Goal: Information Seeking & Learning: Learn about a topic

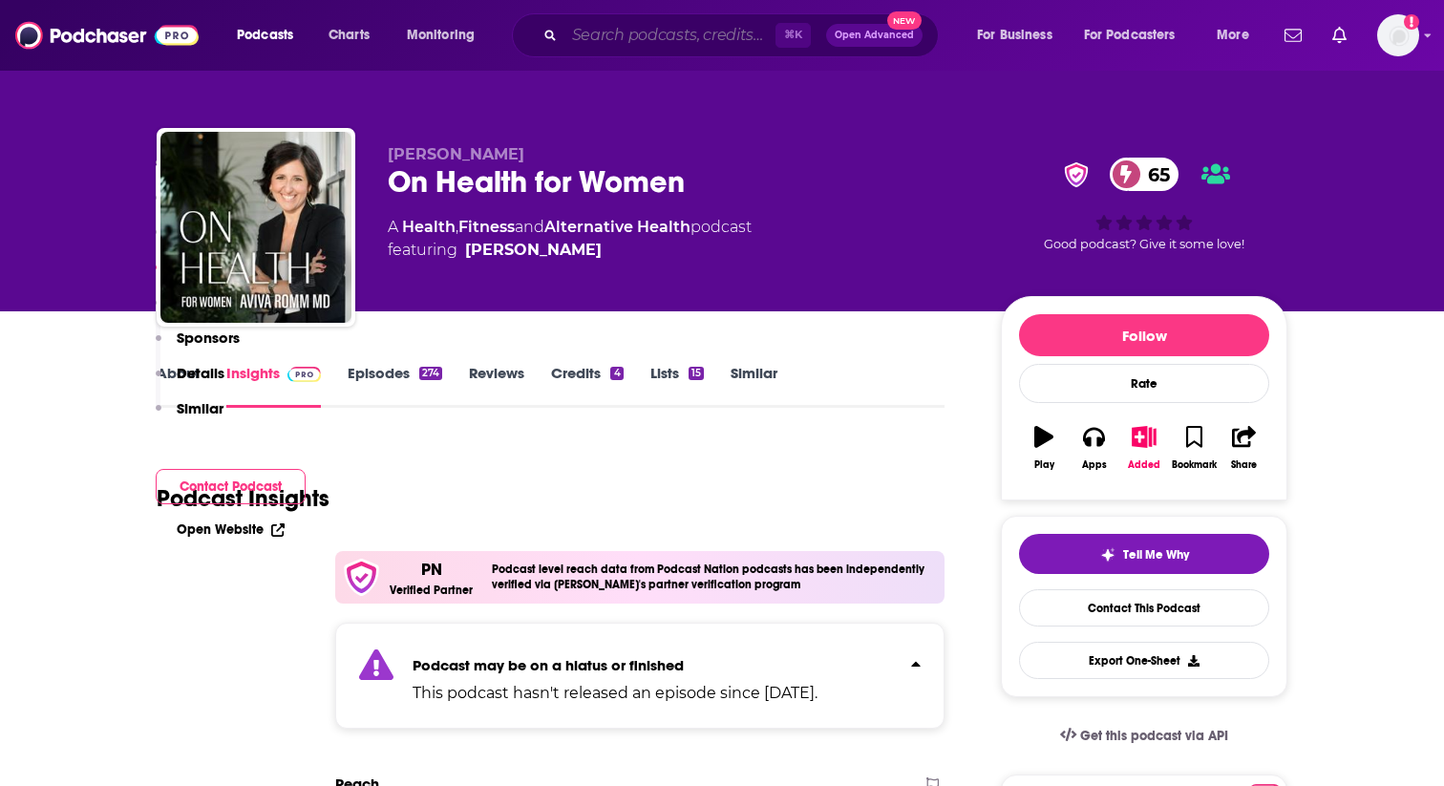
click at [655, 30] on input "Search podcasts, credits, & more..." at bounding box center [669, 35] width 211 height 31
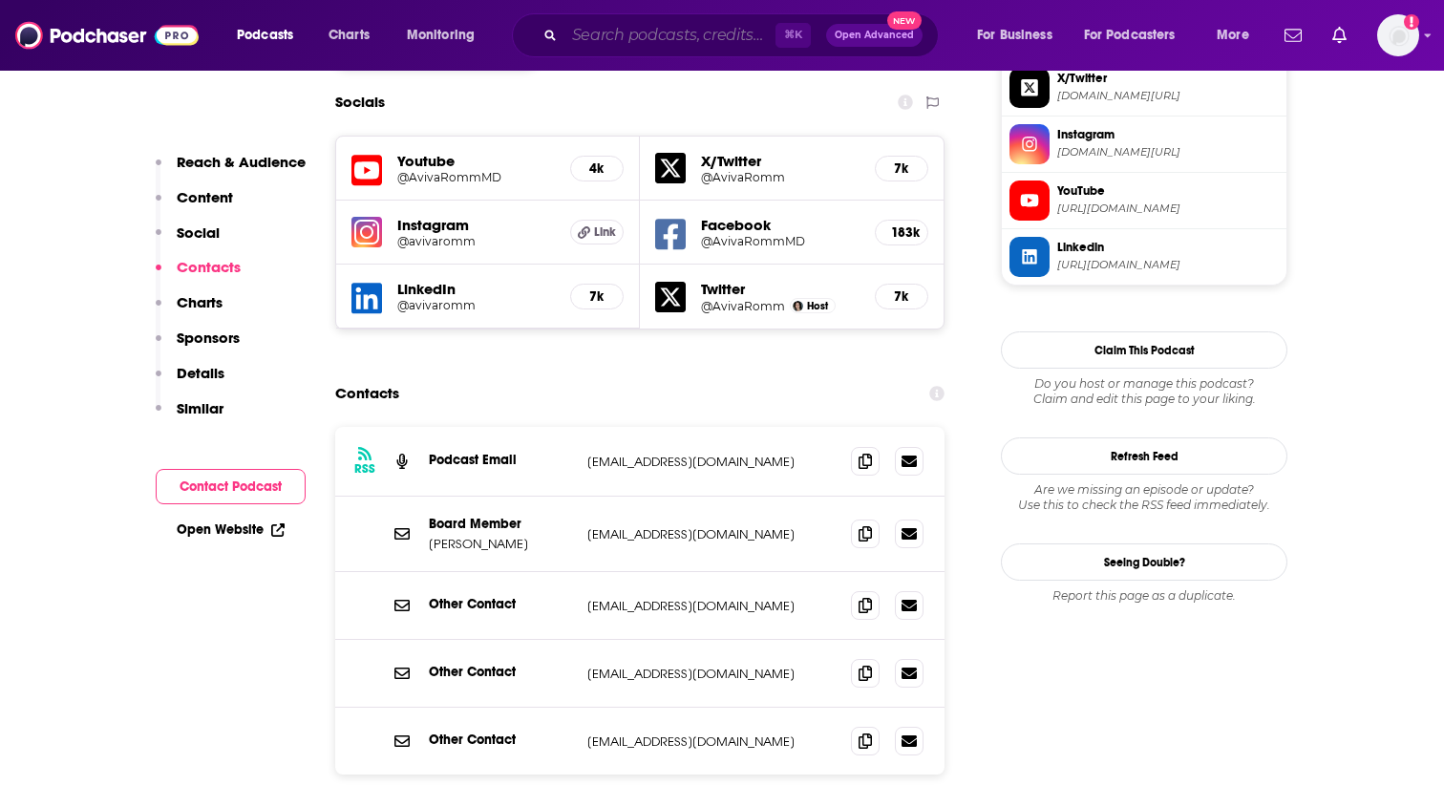
paste input "The [PERSON_NAME] Show"
type input "The [PERSON_NAME] Show"
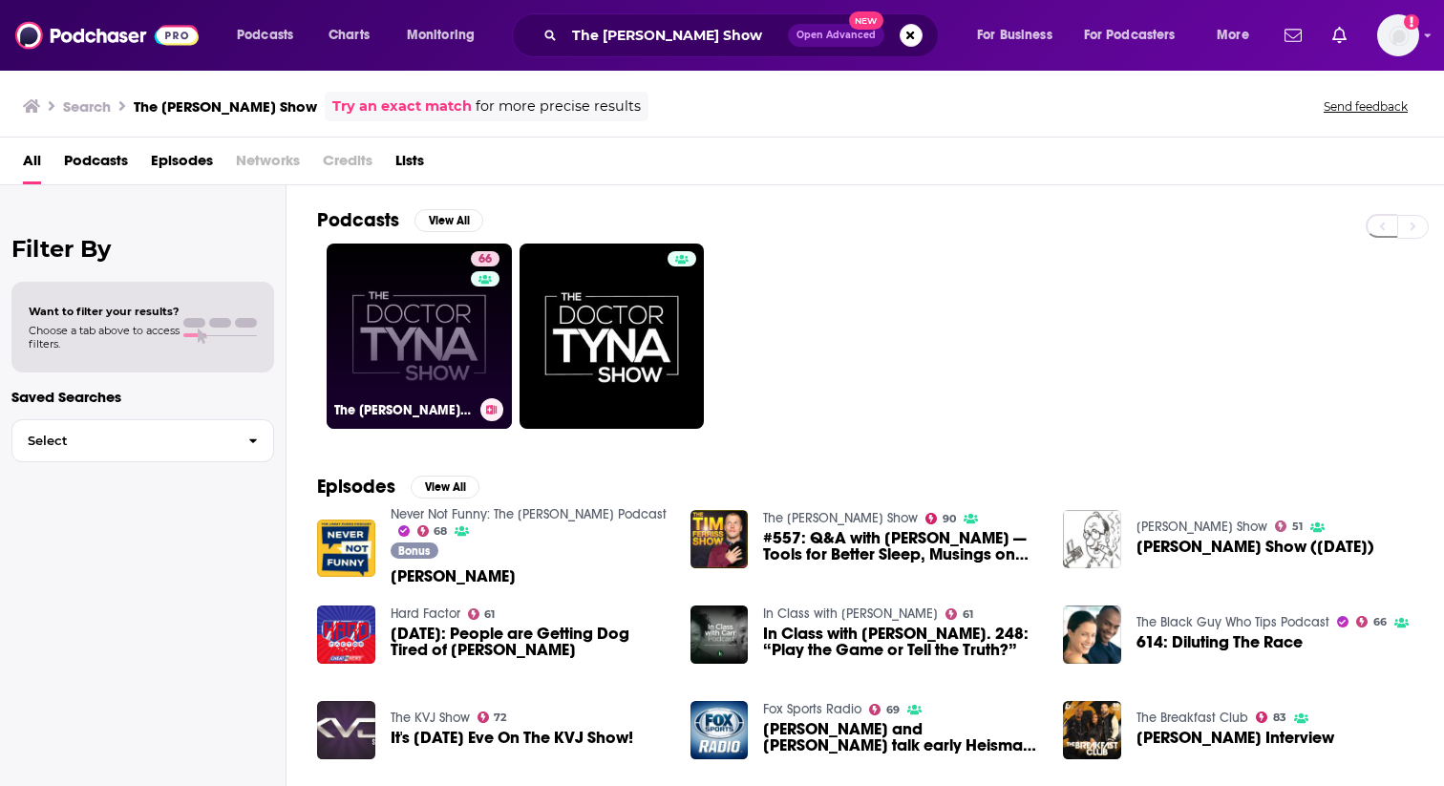
click at [395, 362] on link "66 The [PERSON_NAME] Show" at bounding box center [419, 335] width 185 height 185
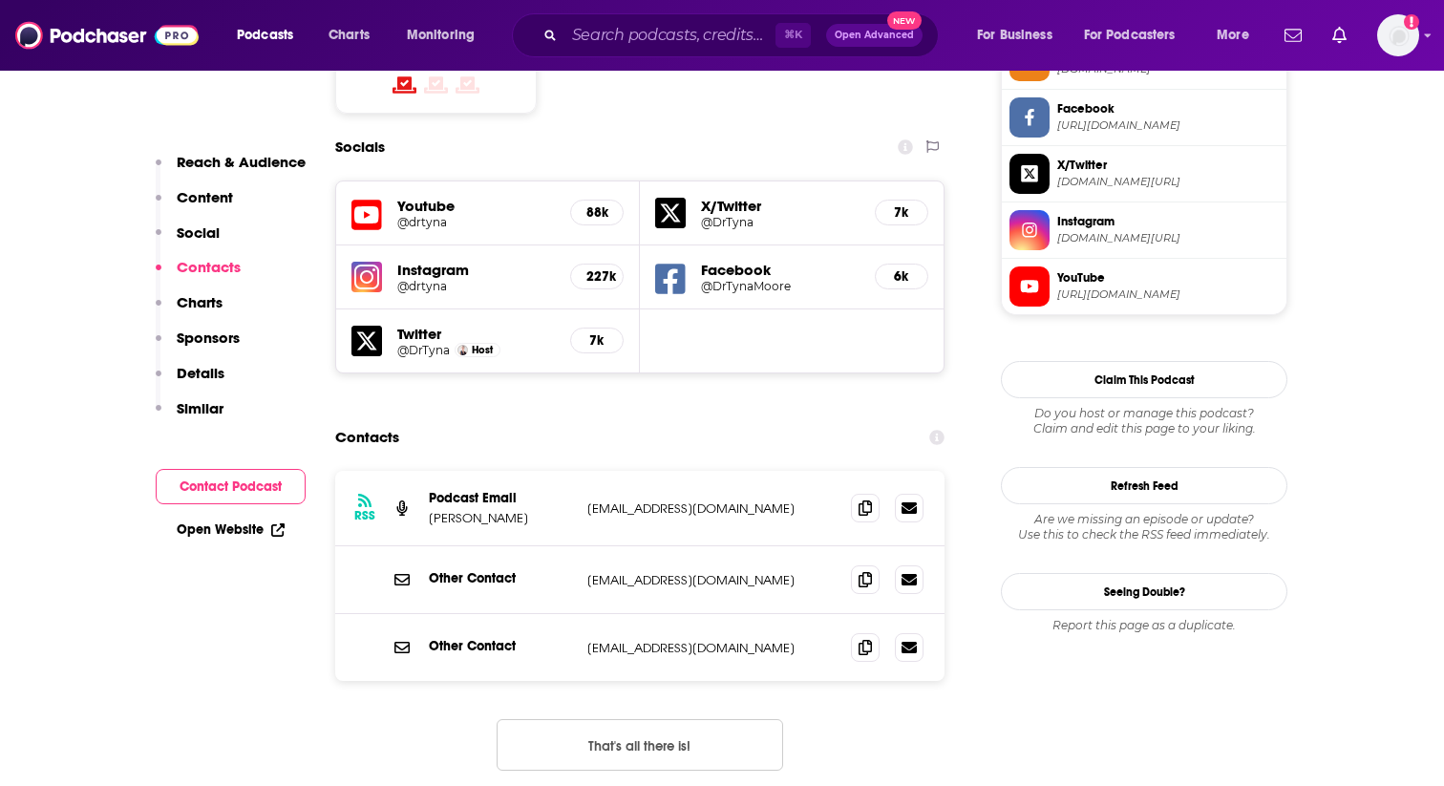
scroll to position [1663, 0]
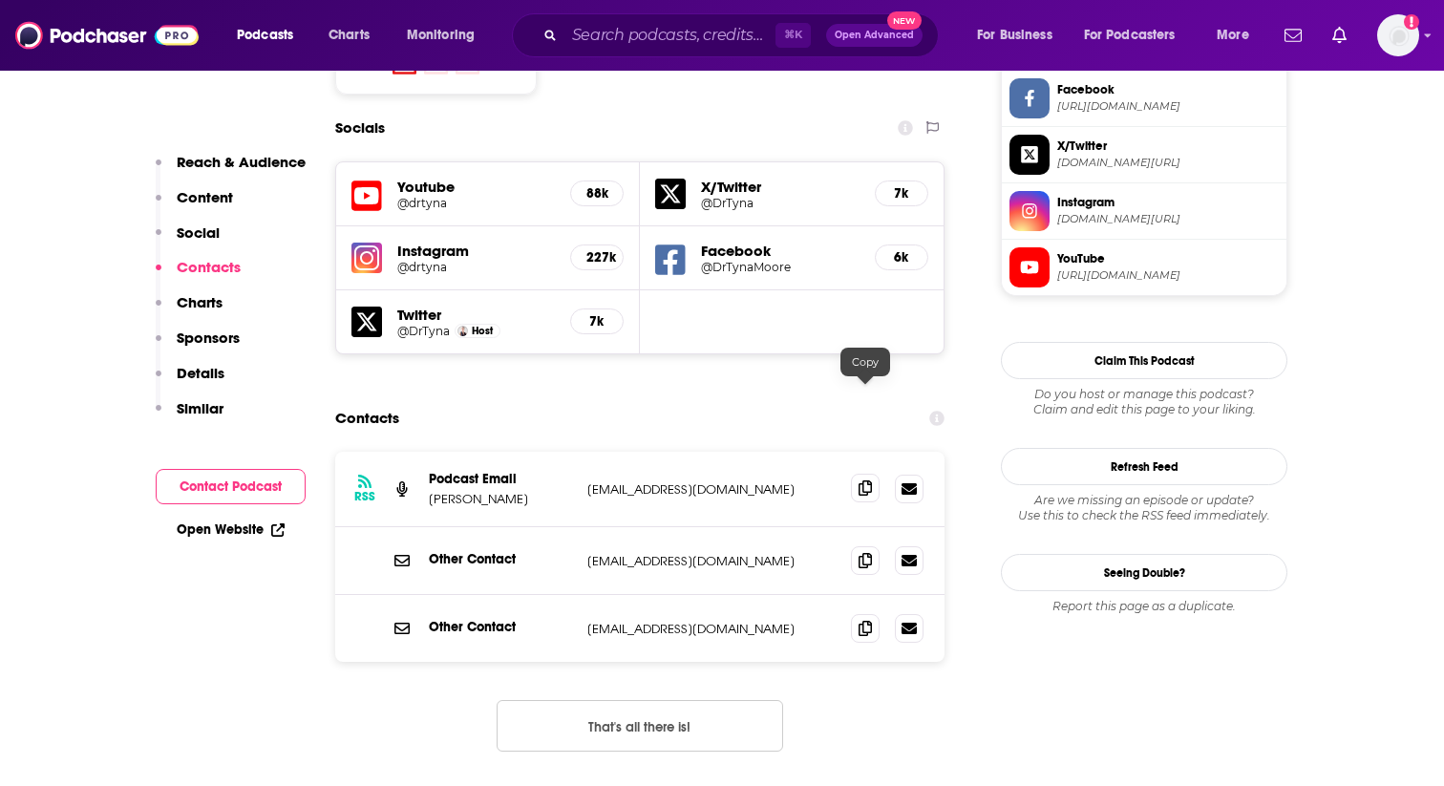
click at [856, 474] on span at bounding box center [865, 488] width 29 height 29
click at [666, 37] on input "Search podcasts, credits, & more..." at bounding box center [669, 35] width 211 height 31
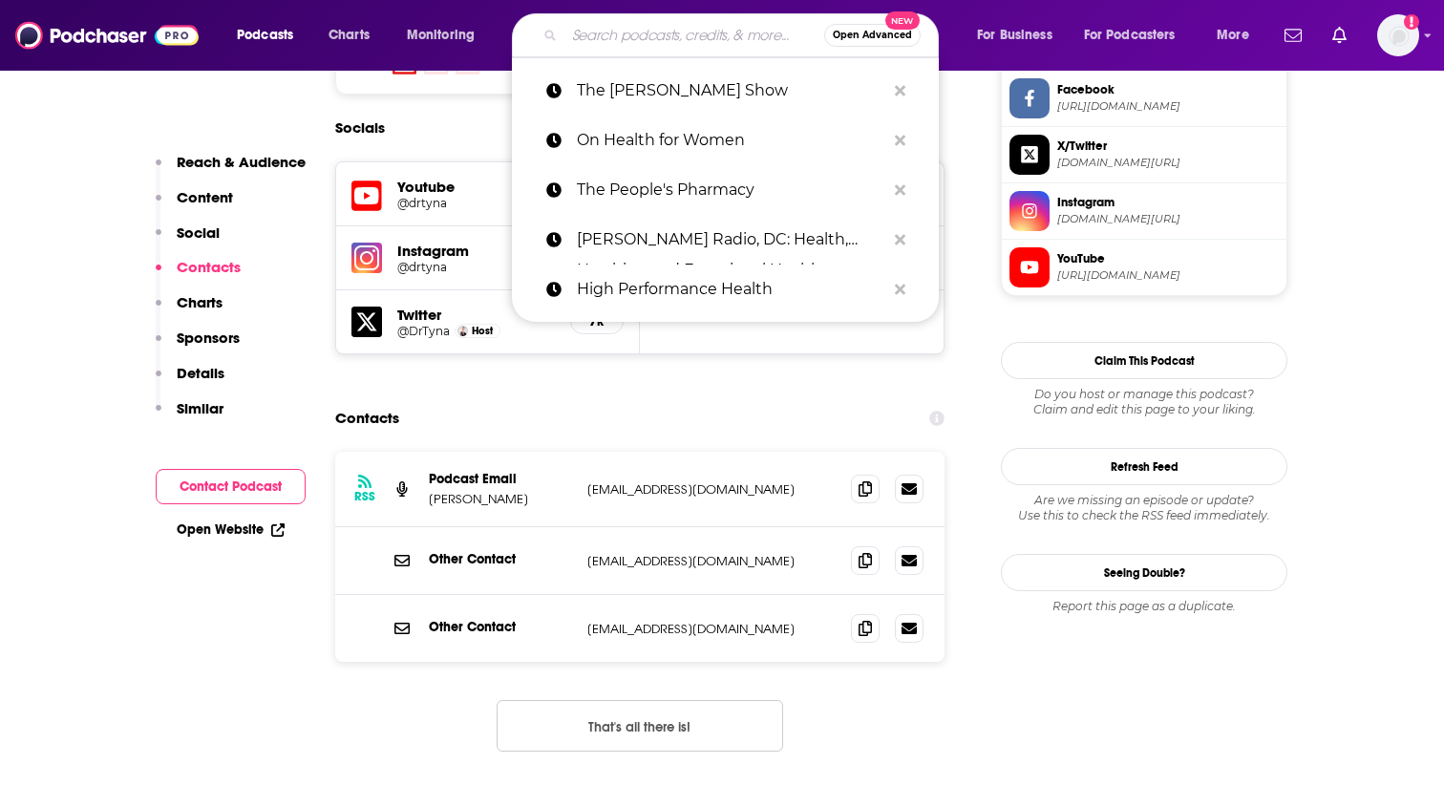
paste input "Real Talk, Whole Life"
type input "Real Talk, Whole Life"
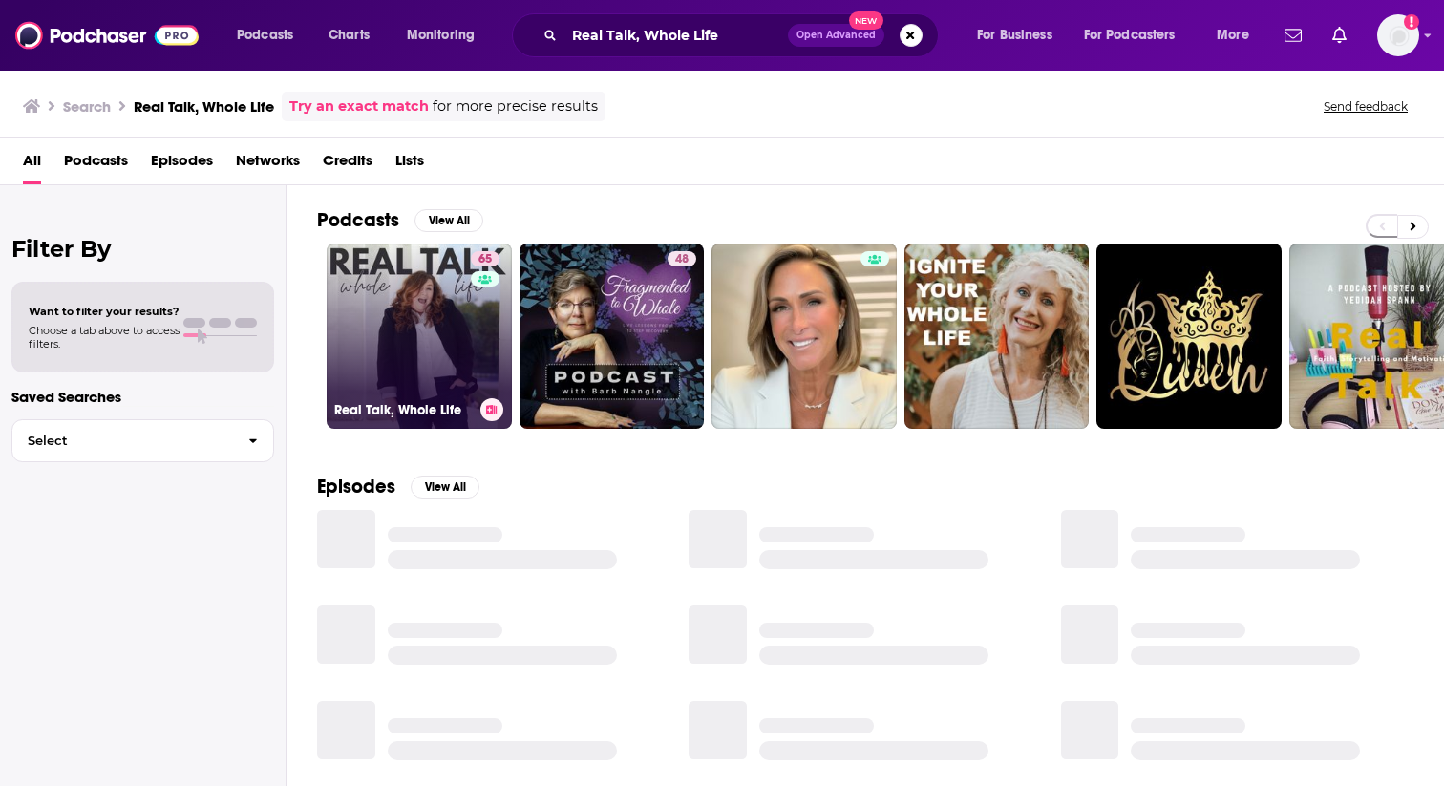
click at [436, 331] on link "65 Real Talk, Whole Life" at bounding box center [419, 335] width 185 height 185
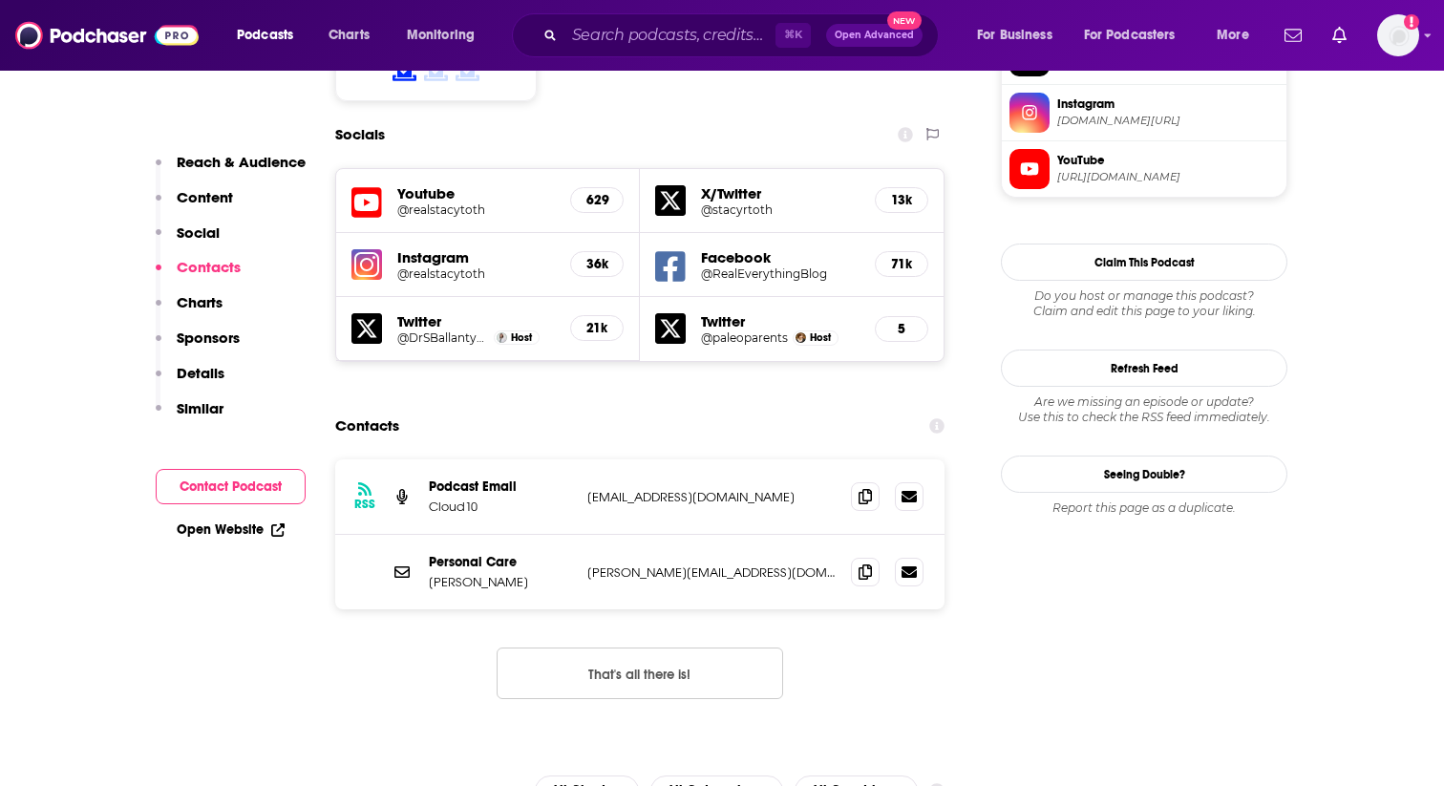
scroll to position [1773, 0]
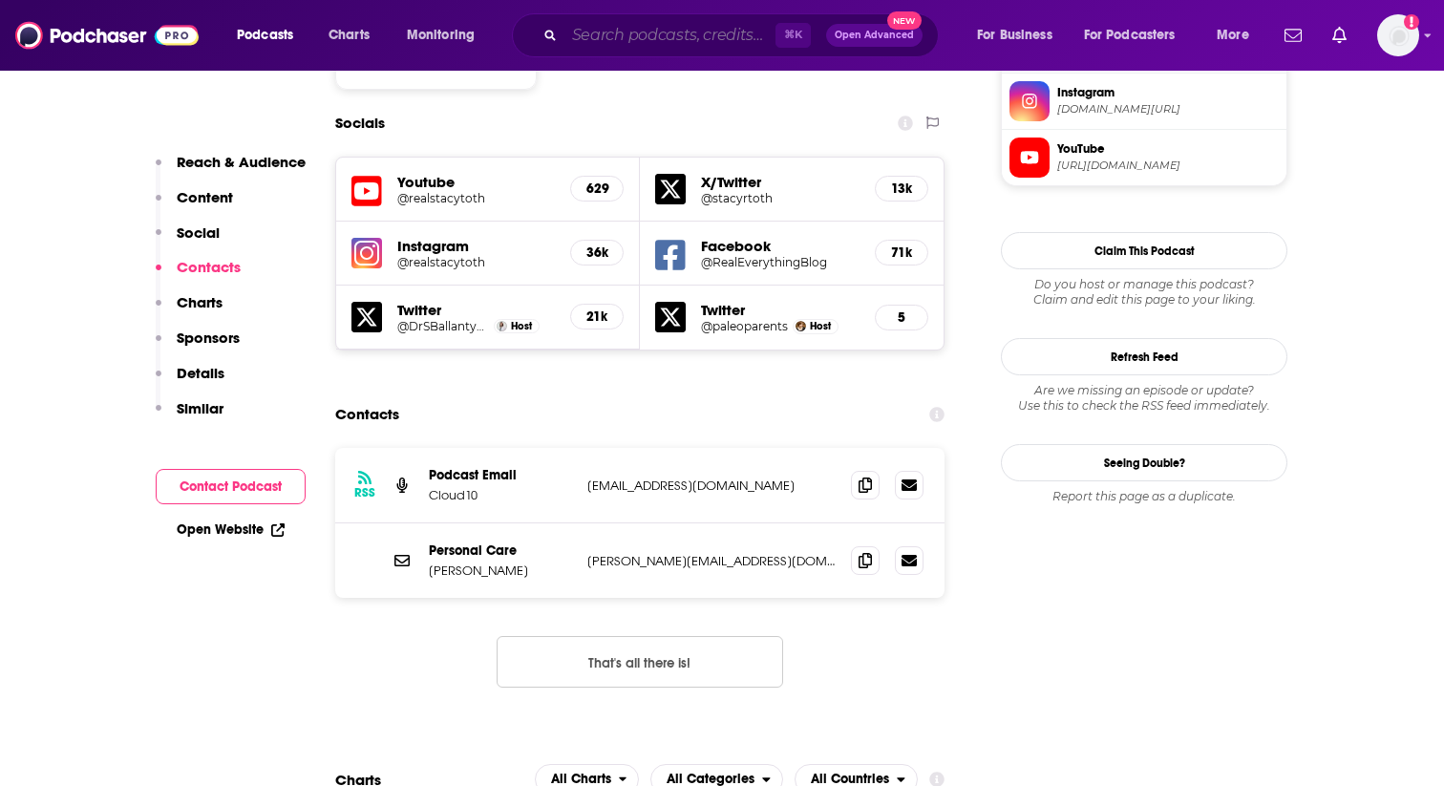
click at [619, 47] on input "Search podcasts, credits, & more..." at bounding box center [669, 35] width 211 height 31
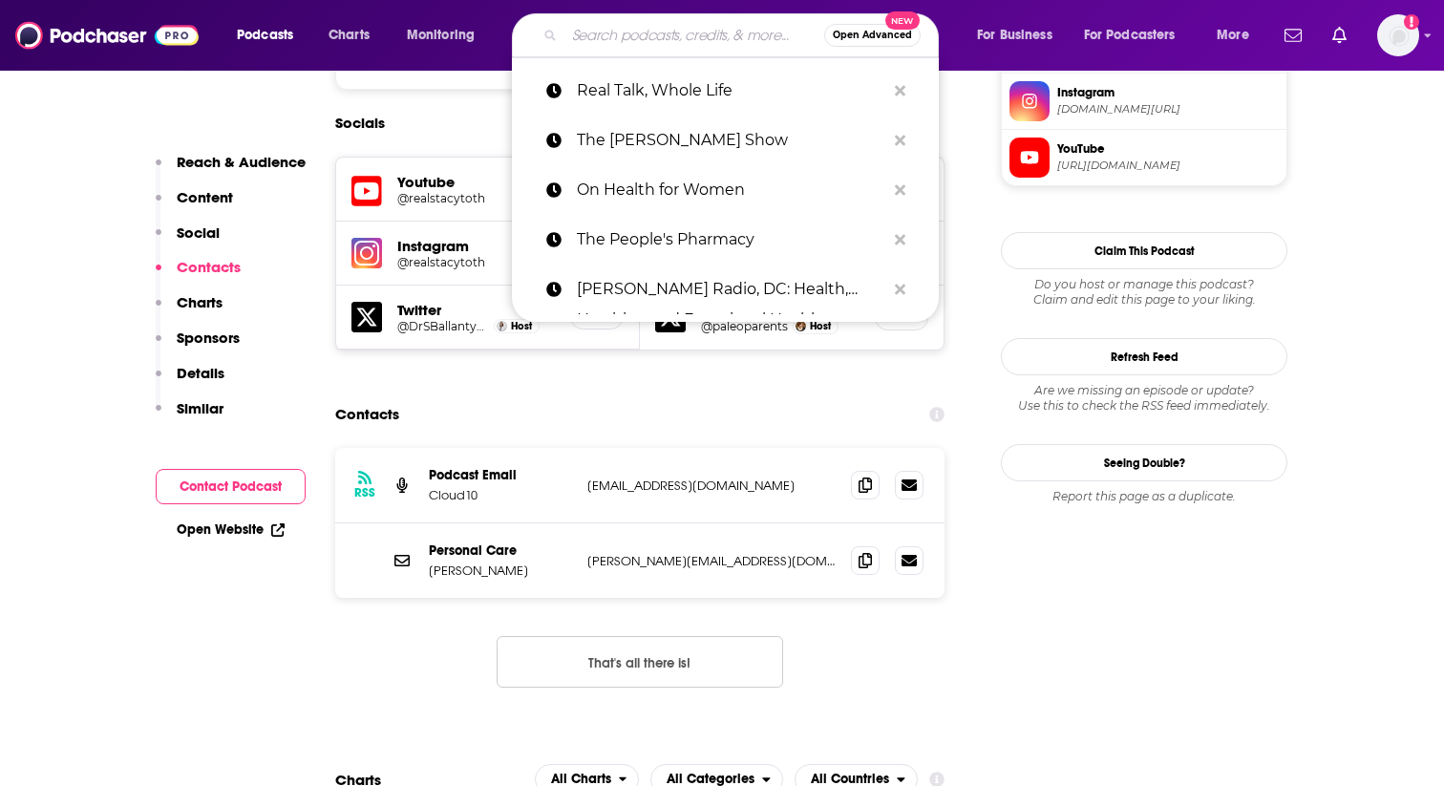
paste input "Real Talk, Whole Life"
type input "Real Talk, Whole Life"
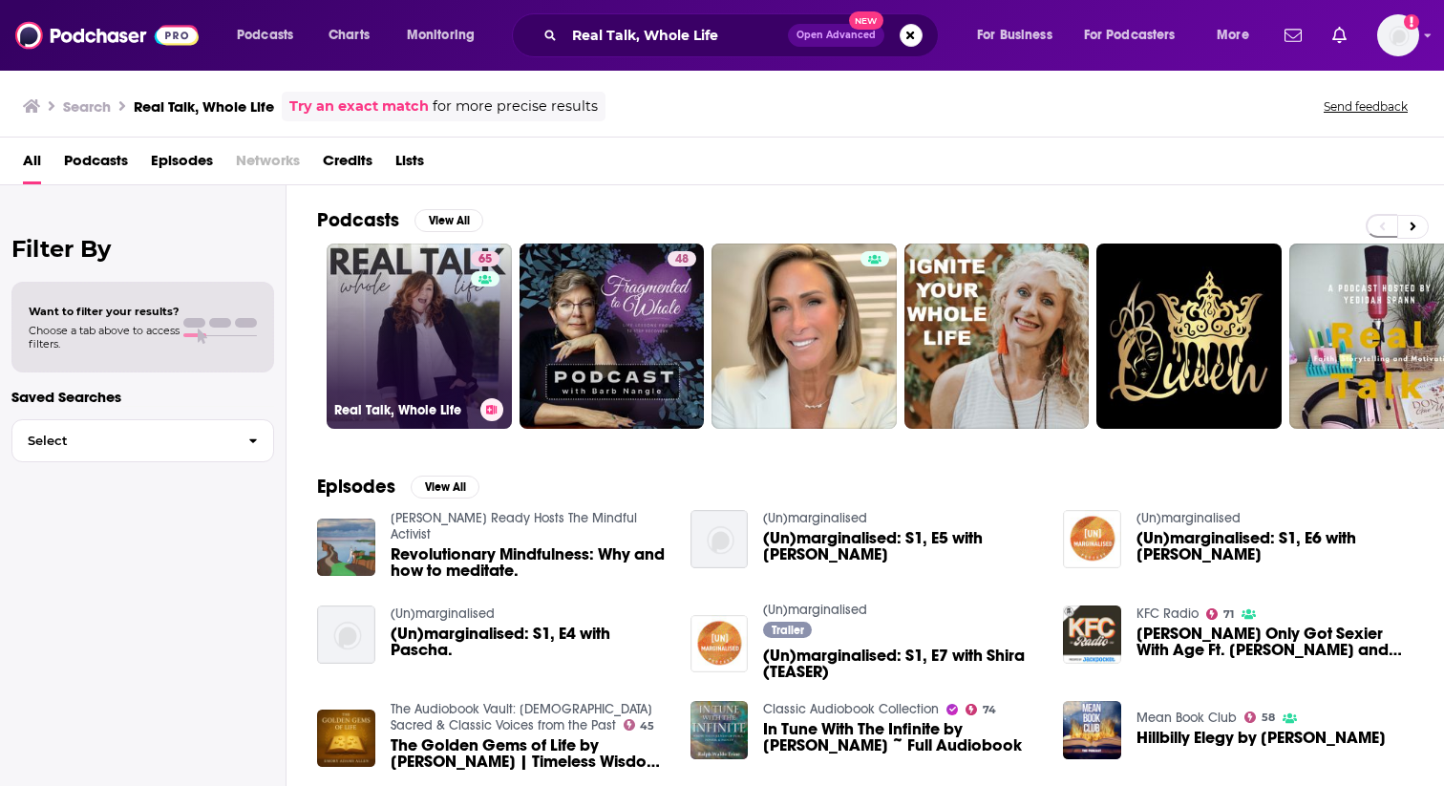
click at [383, 372] on link "65 Real Talk, Whole Life" at bounding box center [419, 335] width 185 height 185
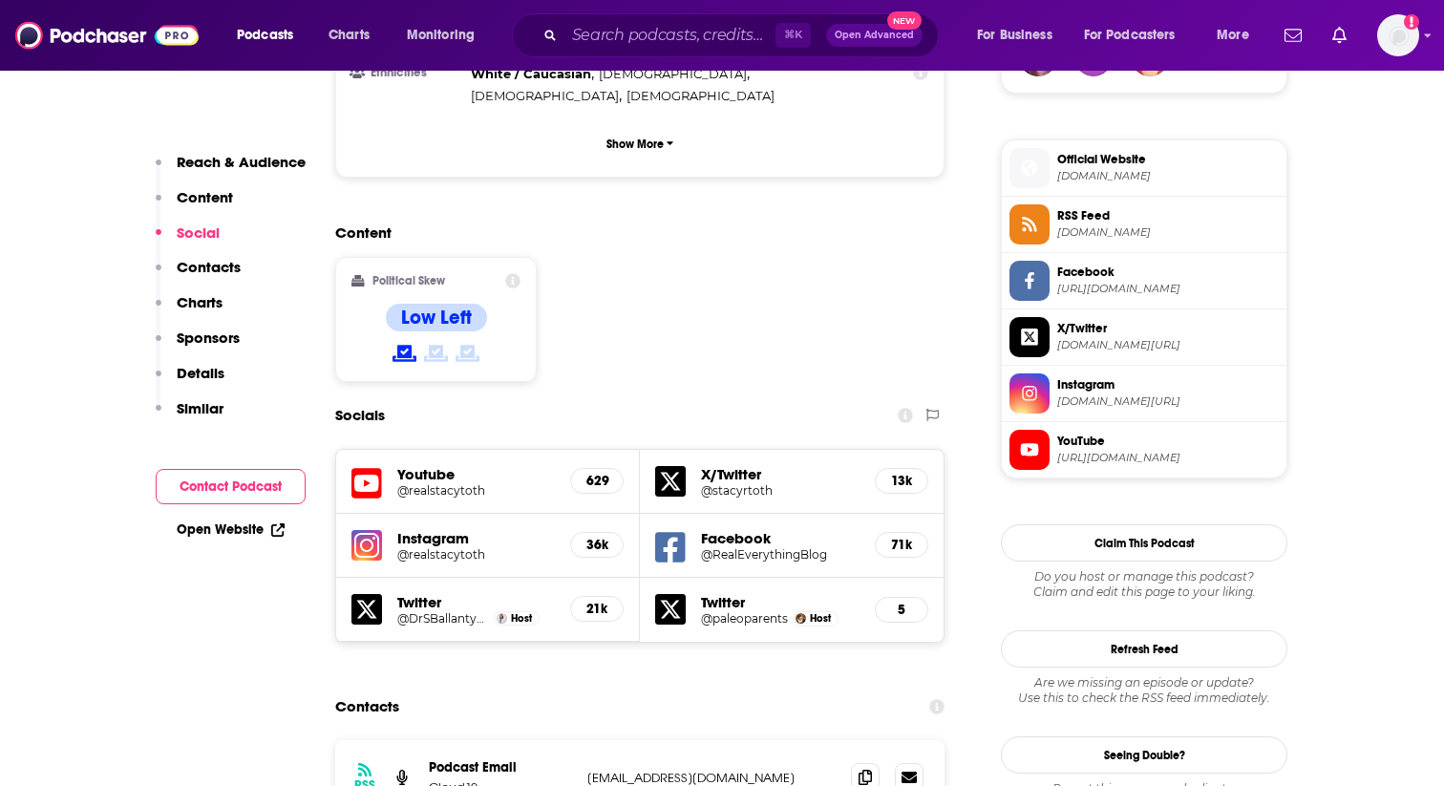
scroll to position [1484, 0]
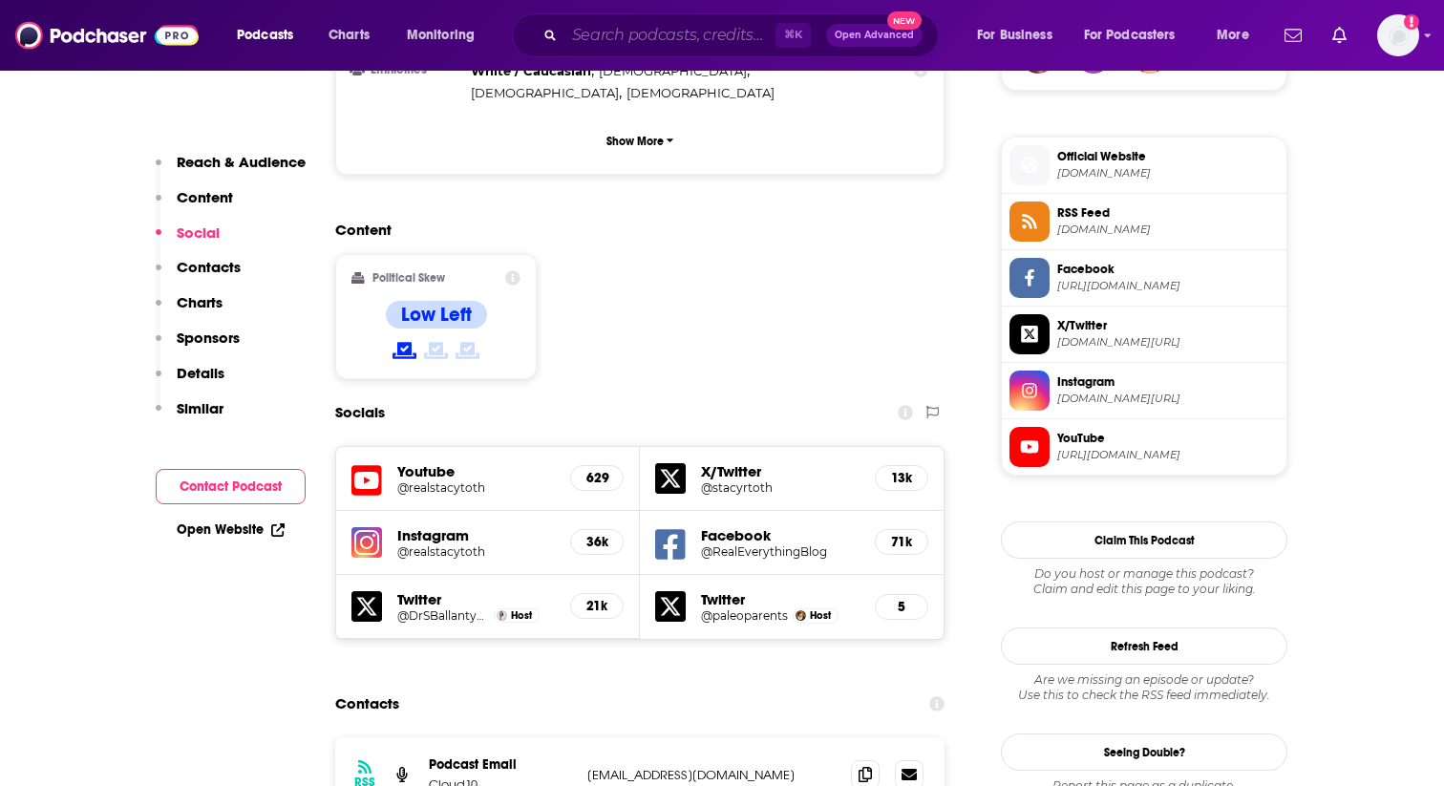
click at [607, 47] on input "Search podcasts, credits, & more..." at bounding box center [669, 35] width 211 height 31
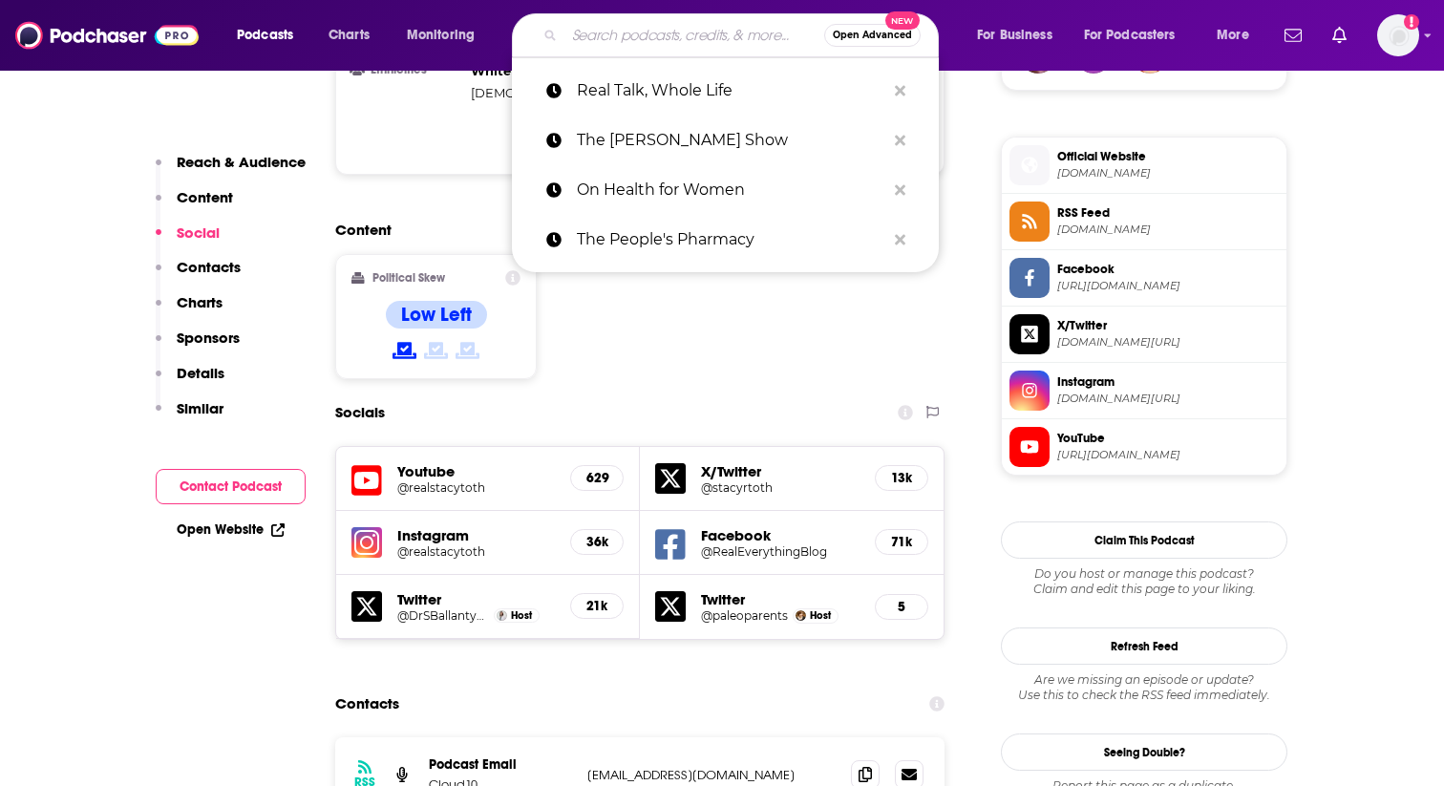
paste input "Ancient Health Podcast"
type input "Ancient Health Podcast"
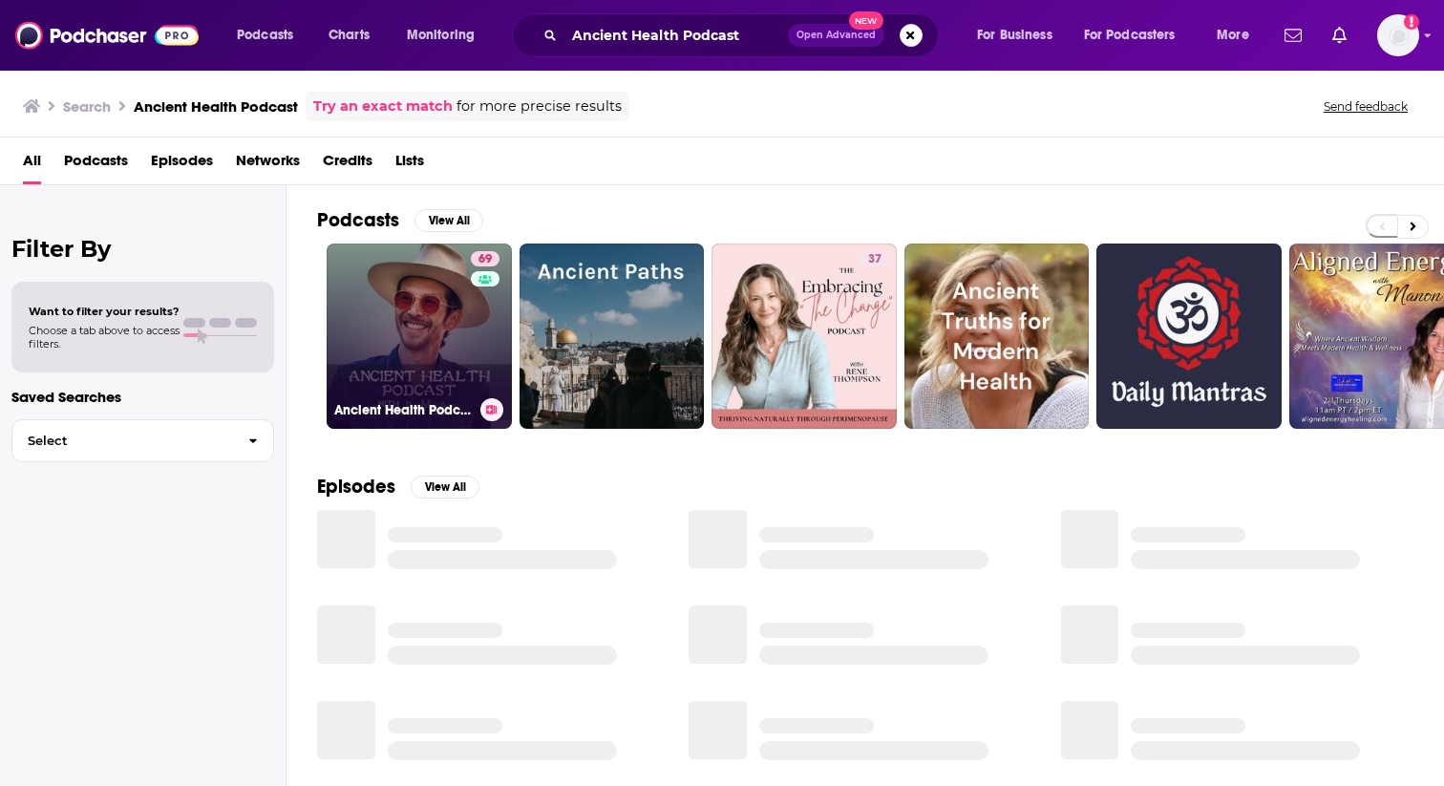
click at [453, 343] on link "69 Ancient Health Podcast" at bounding box center [419, 335] width 185 height 185
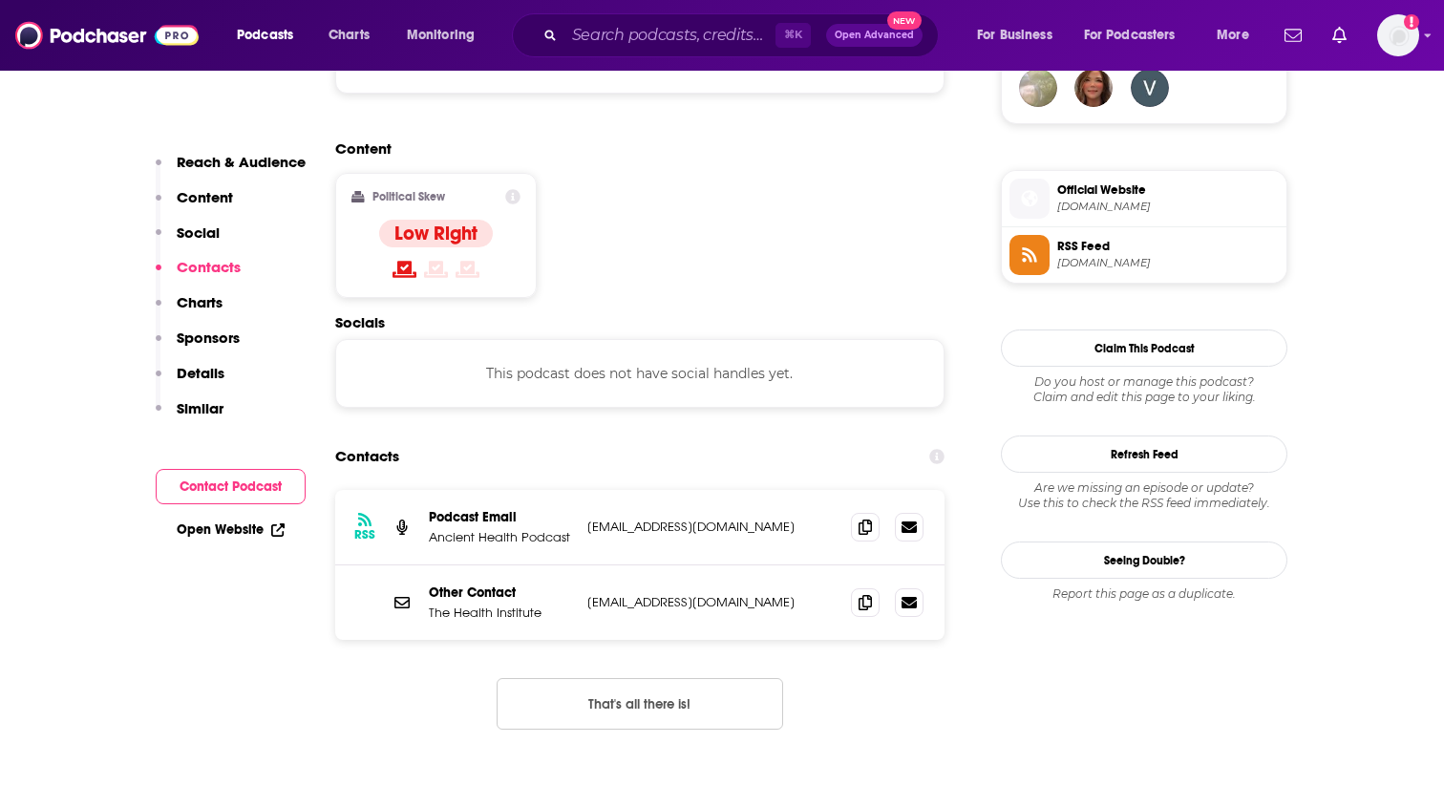
scroll to position [1459, 0]
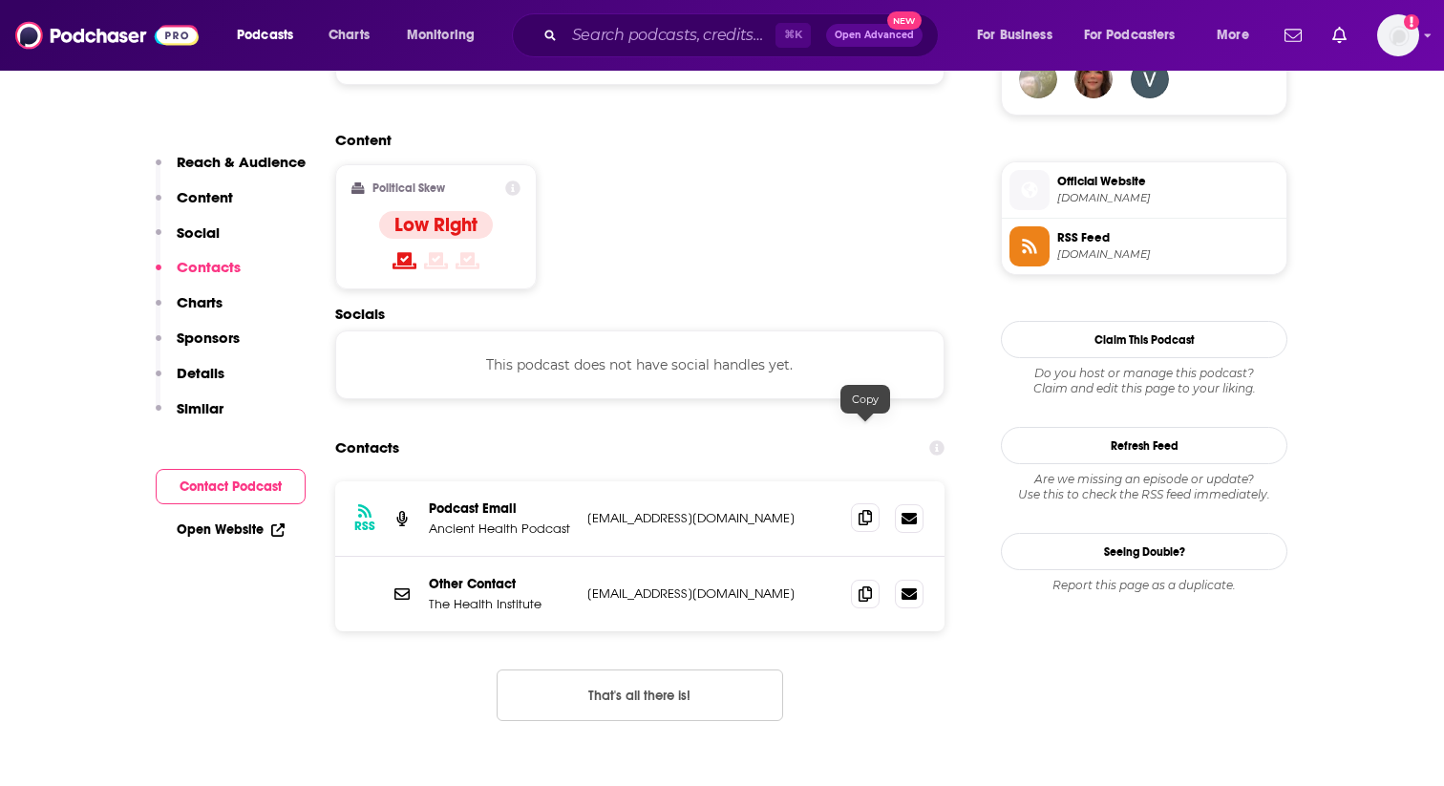
click at [861, 510] on icon at bounding box center [864, 517] width 13 height 15
click at [599, 40] on input "Search podcasts, credits, & more..." at bounding box center [669, 35] width 211 height 31
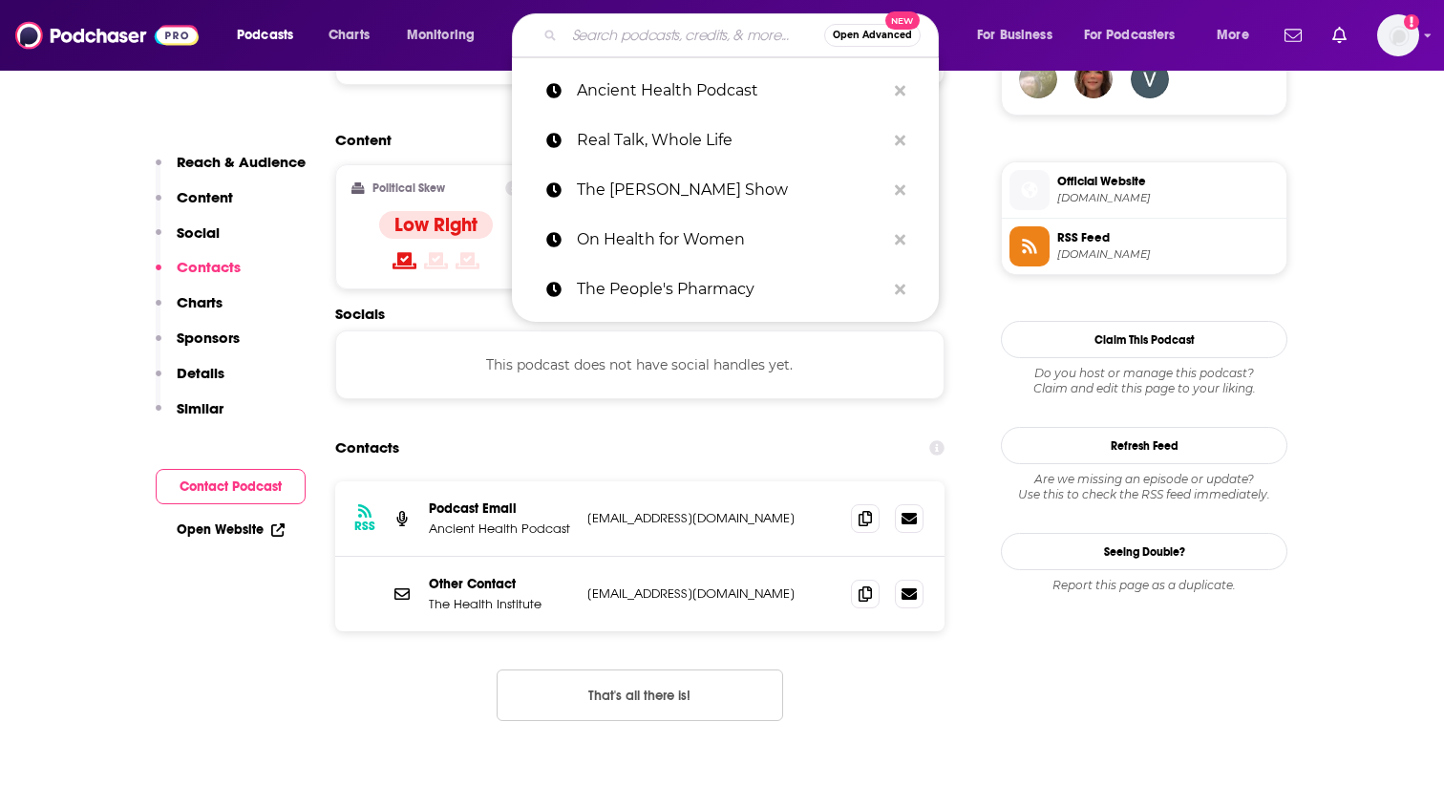
paste input "Realfoodology"
type input "Realfoodology"
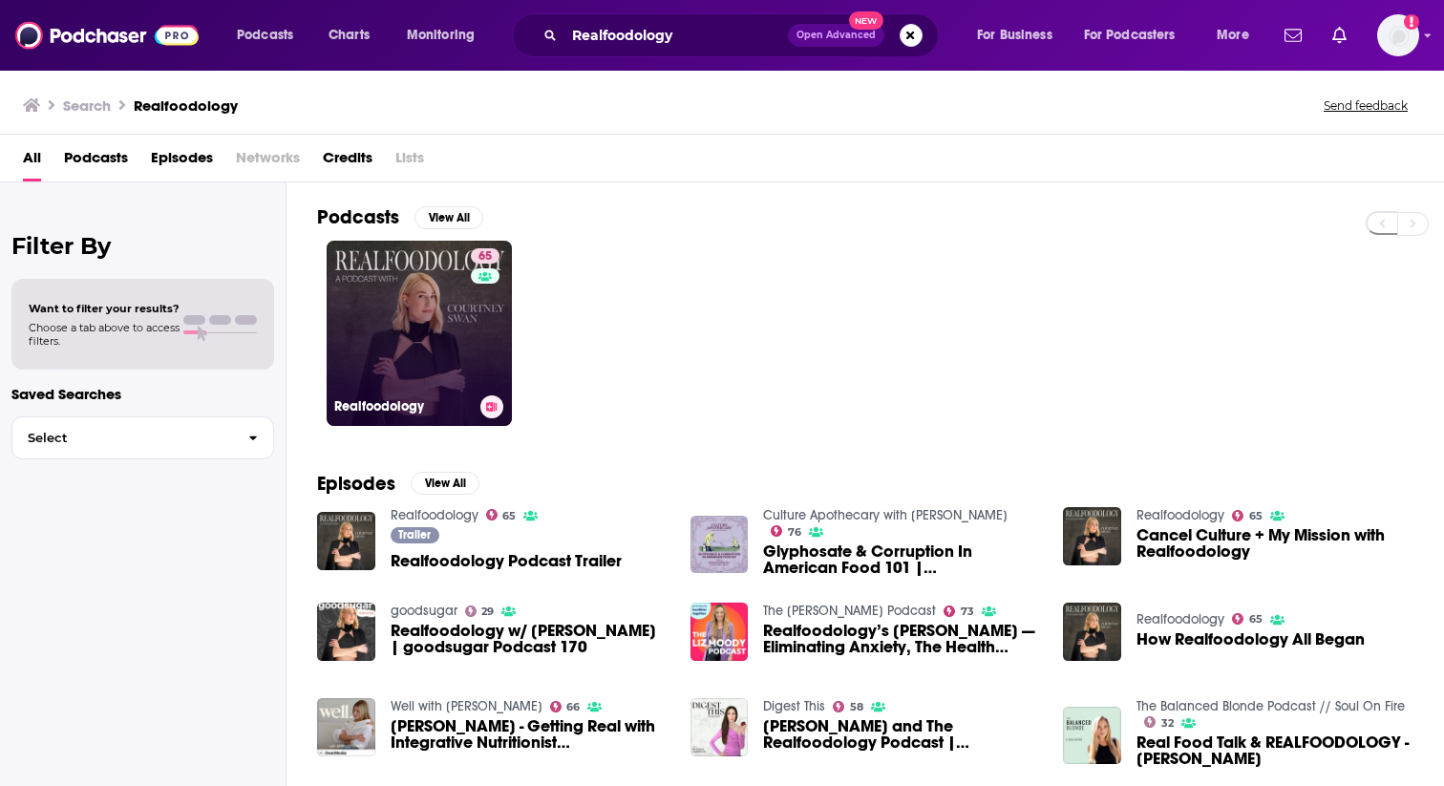
click at [459, 311] on link "65 Realfoodology" at bounding box center [419, 333] width 185 height 185
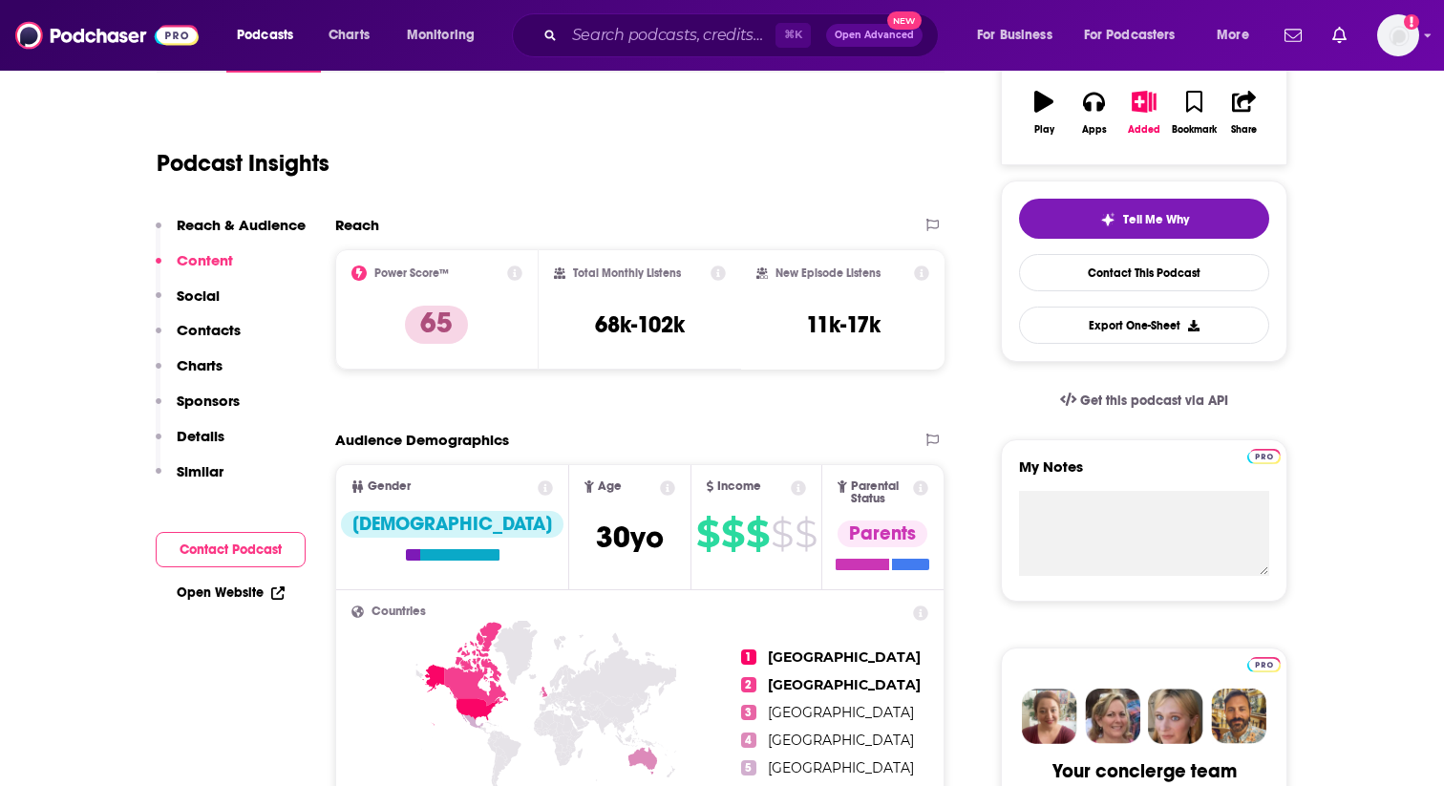
scroll to position [333, 0]
